Goal: Information Seeking & Learning: Check status

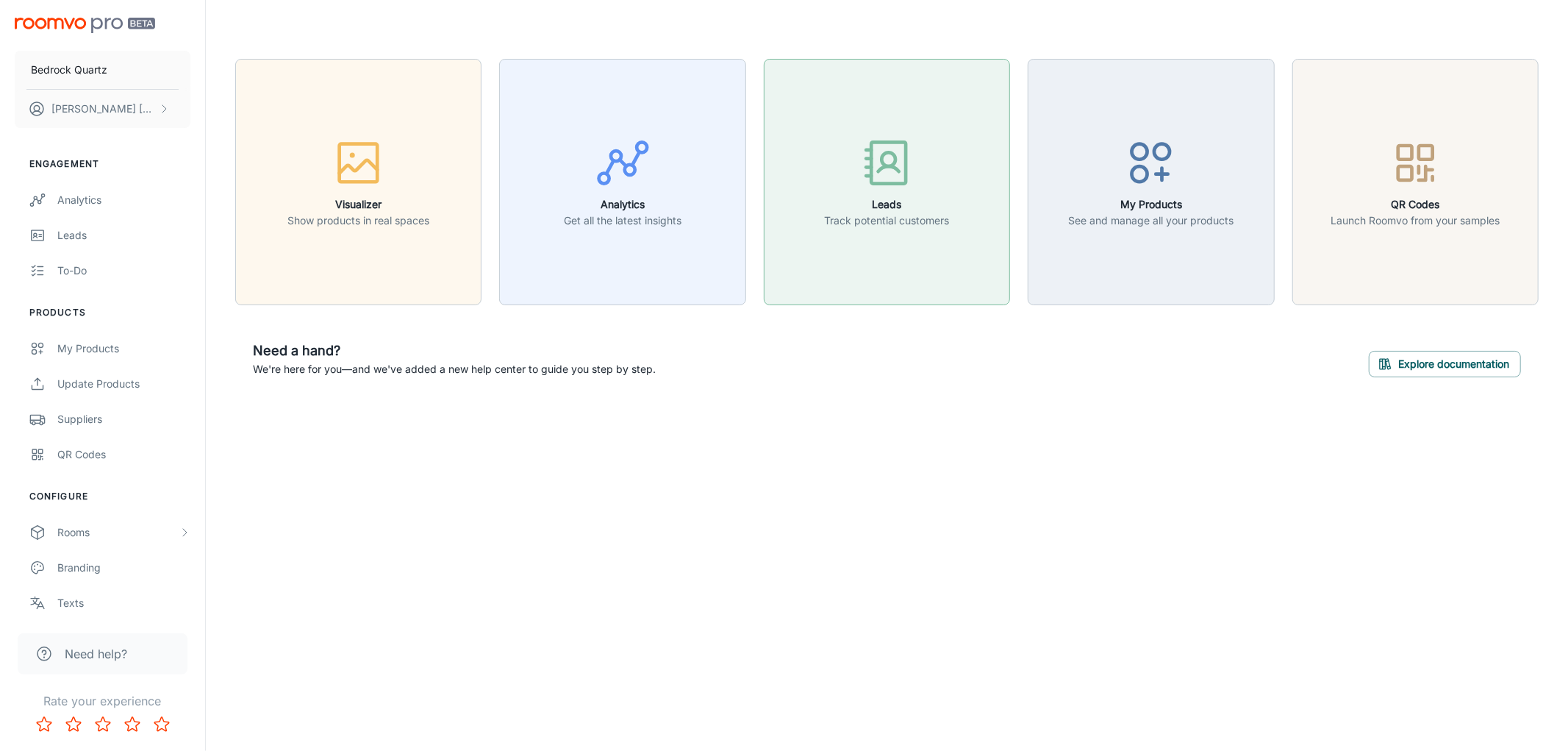
click at [883, 177] on icon "button" at bounding box center [886, 163] width 55 height 55
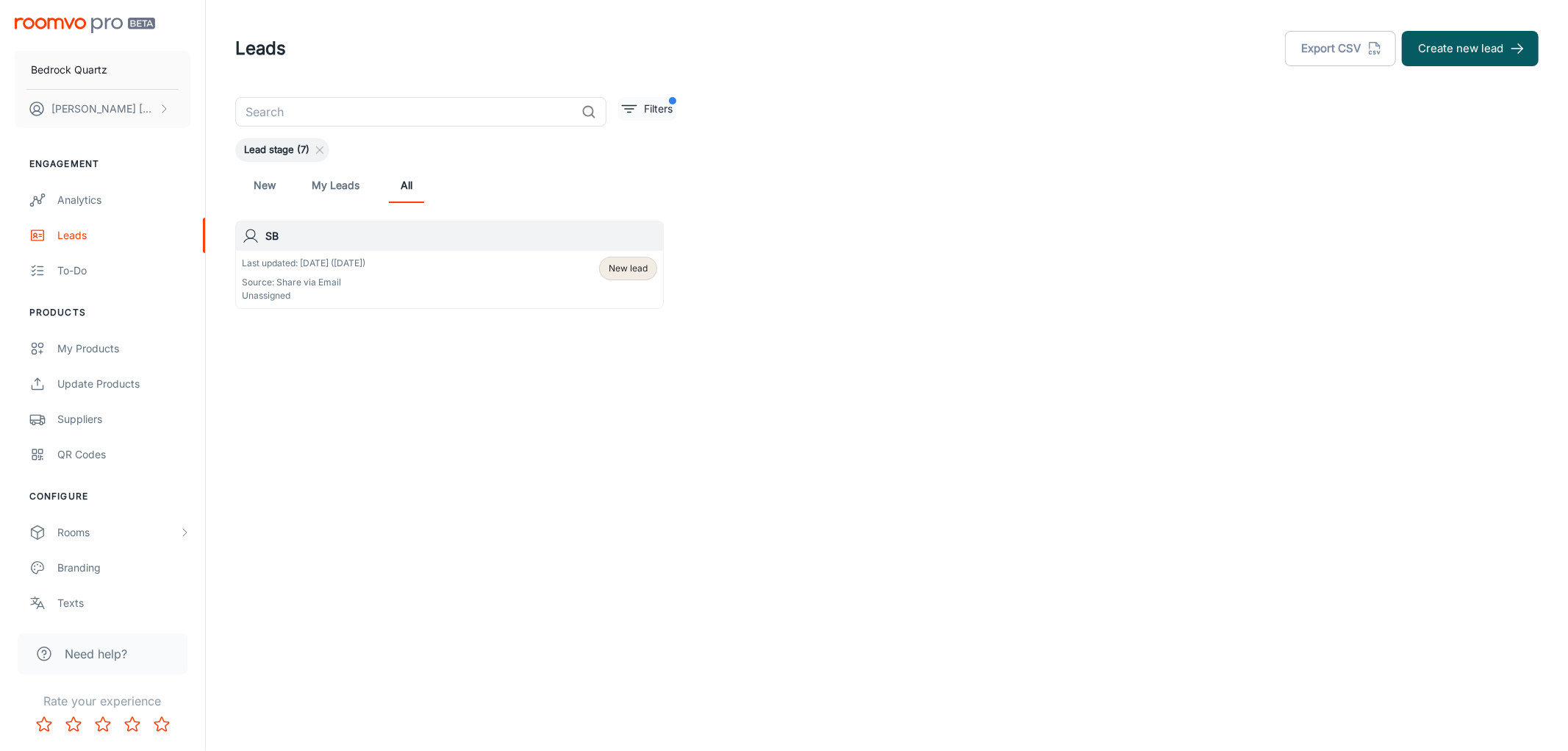
click at [645, 109] on p "Filters" at bounding box center [658, 108] width 29 height 16
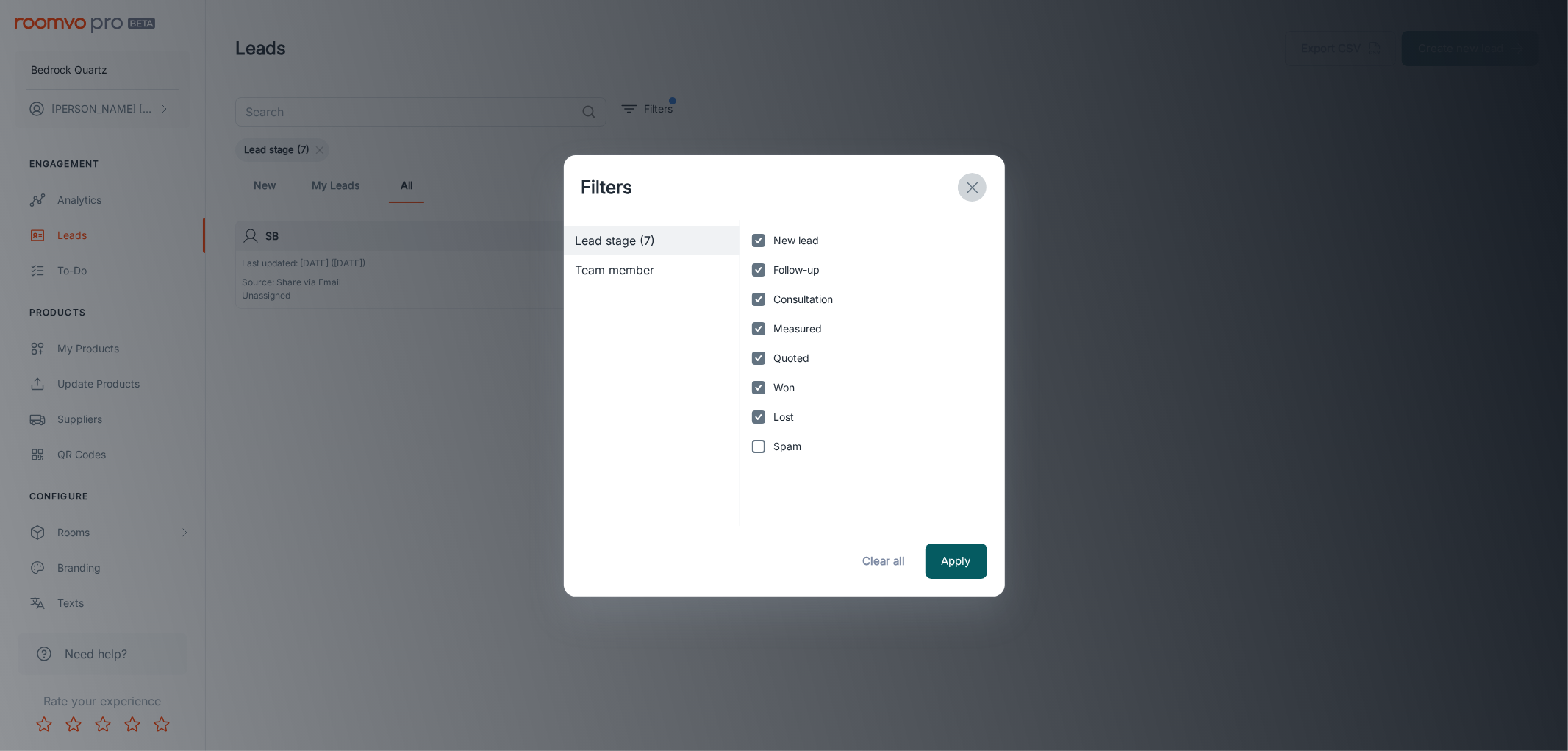
click at [969, 181] on icon "exit" at bounding box center [972, 187] width 17 height 17
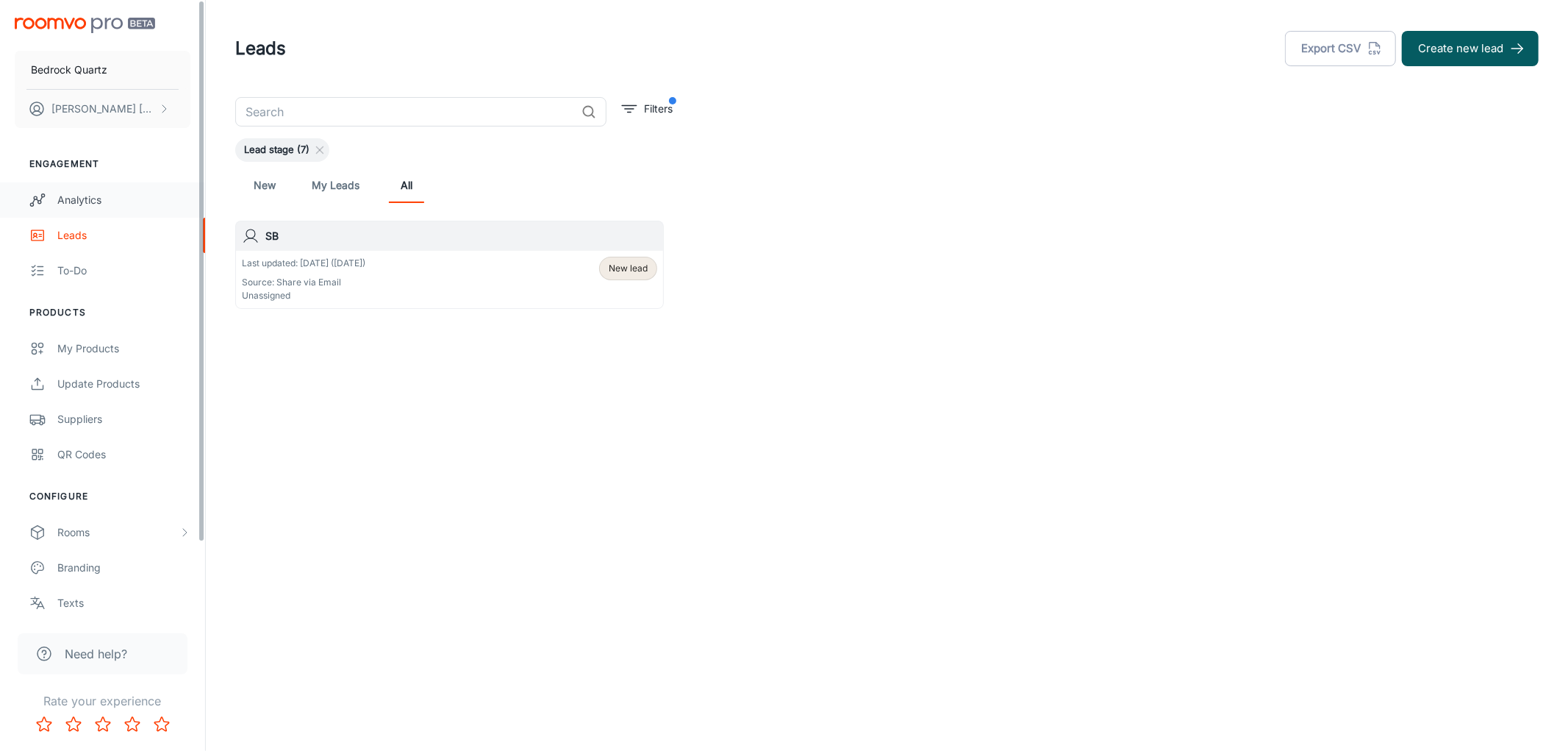
click at [84, 196] on div "Analytics" at bounding box center [124, 199] width 133 height 16
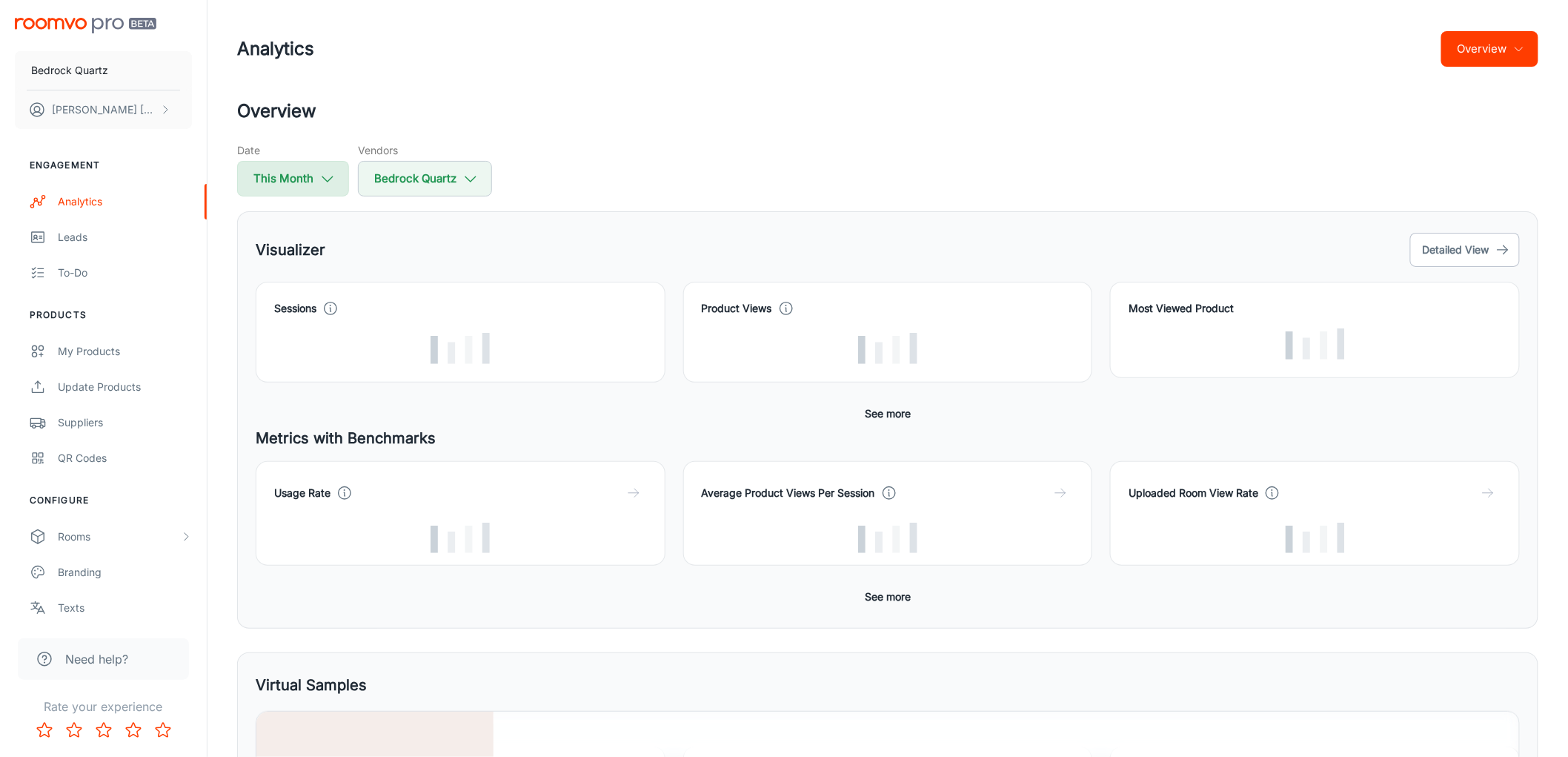
click at [328, 178] on icon "button" at bounding box center [327, 178] width 16 height 16
select select "8"
select select "2025"
select select "8"
select select "2025"
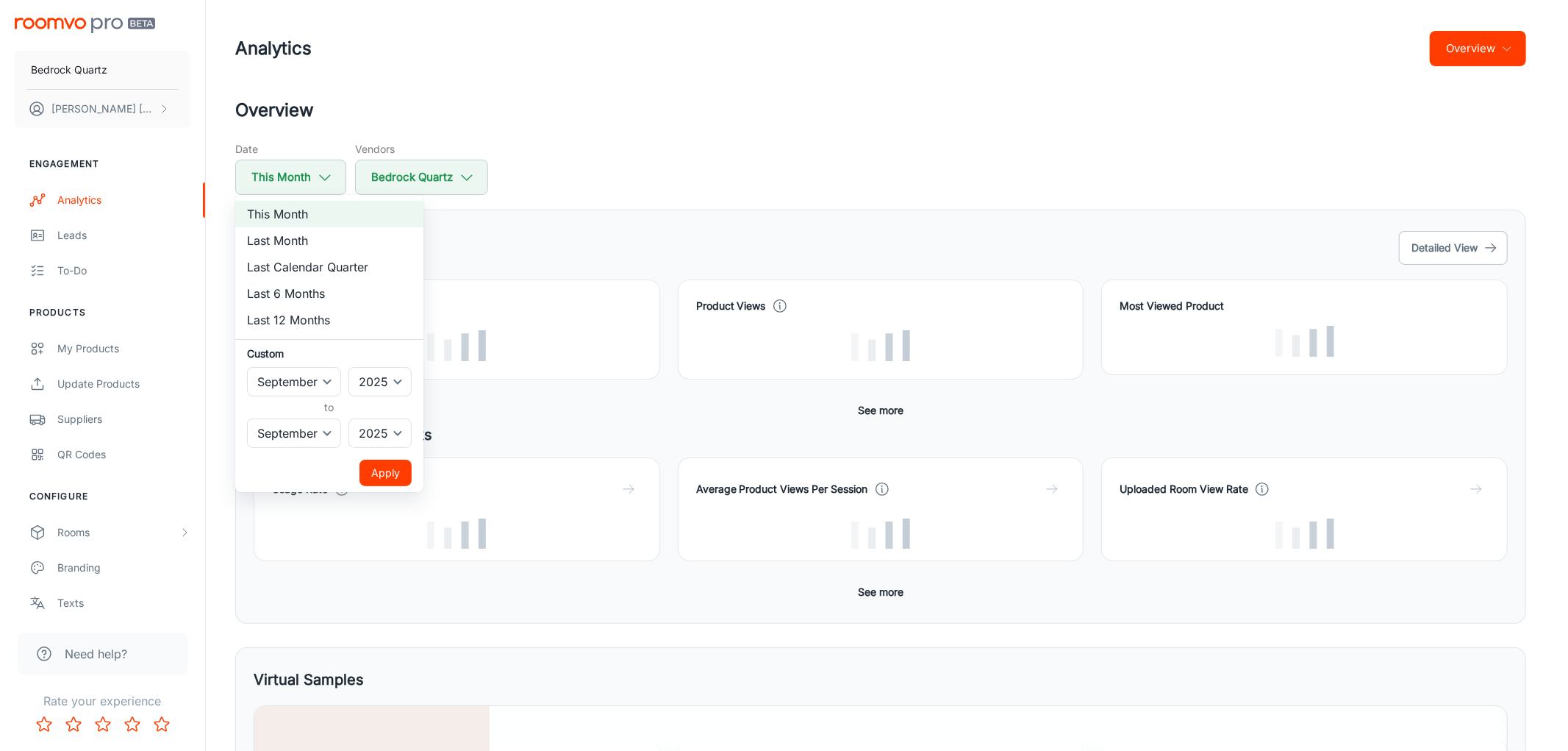
click at [313, 243] on li "Last Month" at bounding box center [330, 240] width 188 height 27
select select "7"
click at [389, 476] on button "Apply" at bounding box center [385, 472] width 52 height 27
